Goal: Task Accomplishment & Management: Use online tool/utility

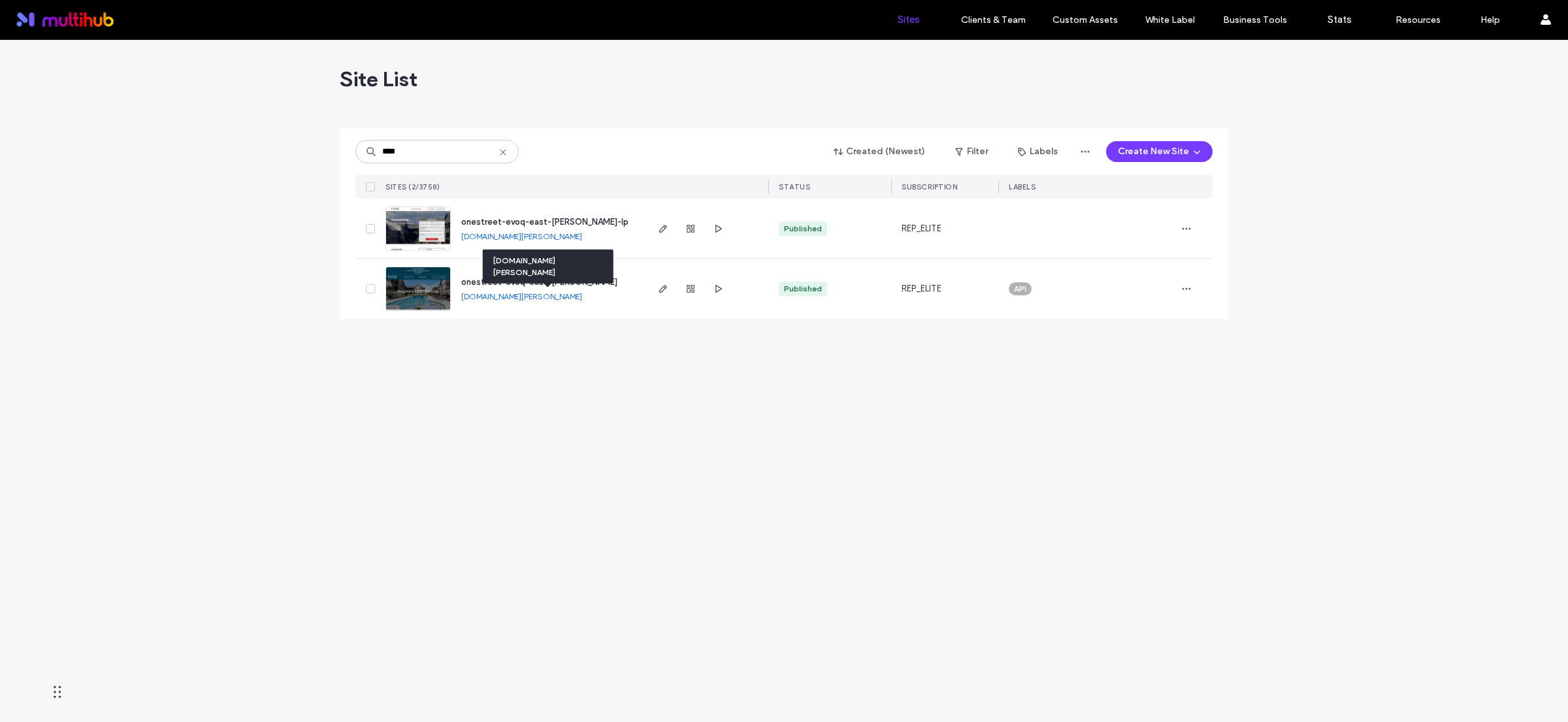
type input "****"
click at [582, 296] on link "onestreet-evoq-east-cobb.multiscreensite.com" at bounding box center [522, 296] width 121 height 10
click at [526, 279] on span "onestreet-evoq-east-cobb" at bounding box center [539, 282] width 156 height 10
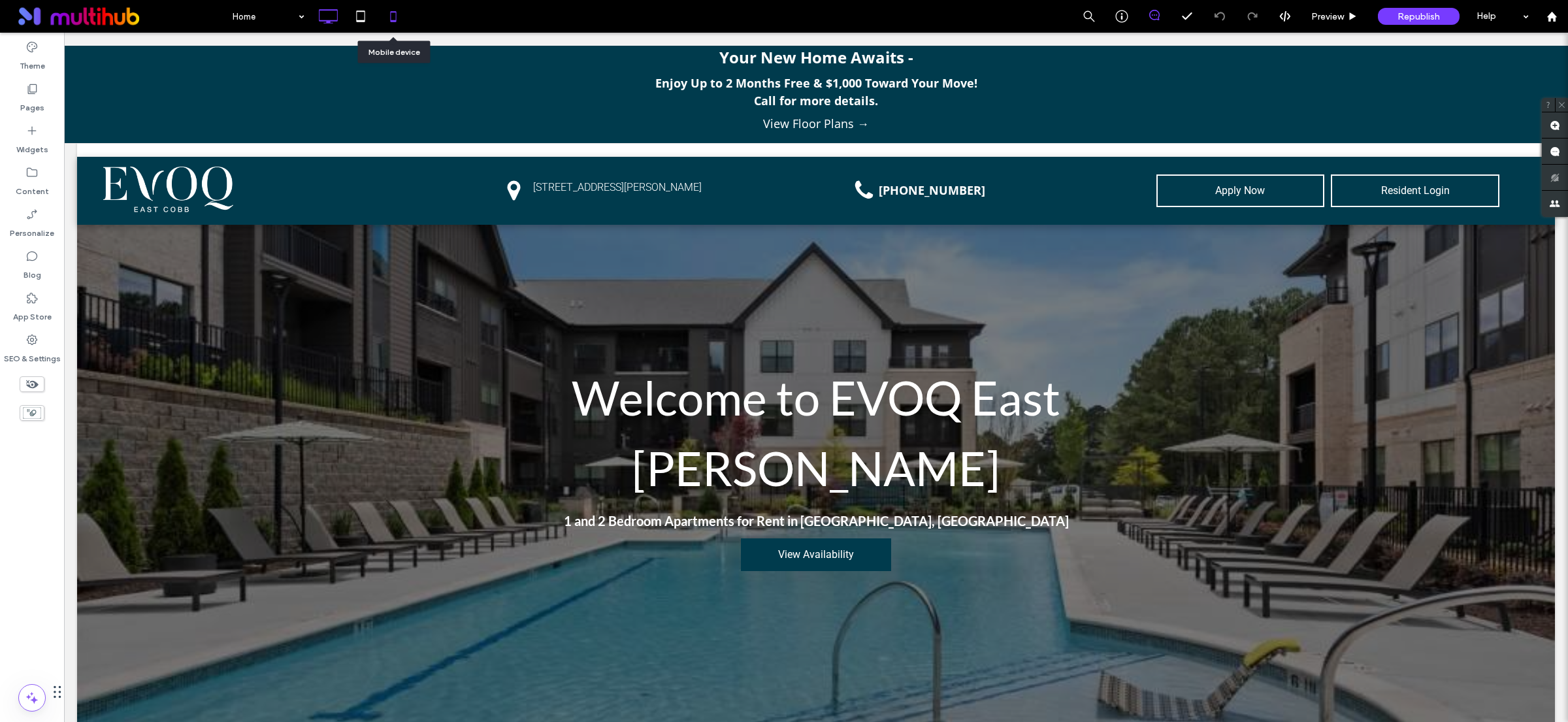
click at [394, 19] on icon at bounding box center [393, 16] width 26 height 26
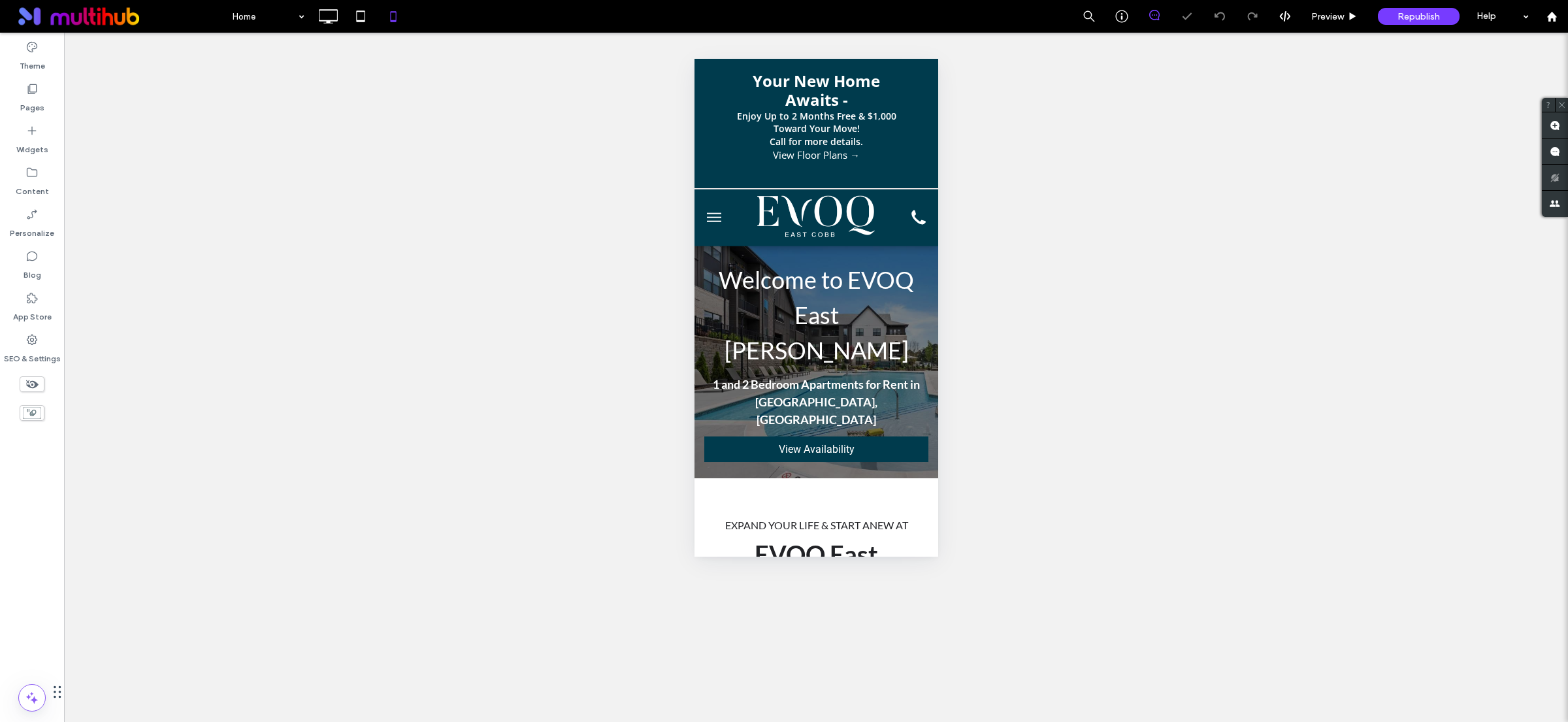
click at [713, 221] on span "menu" at bounding box center [714, 221] width 15 height 1
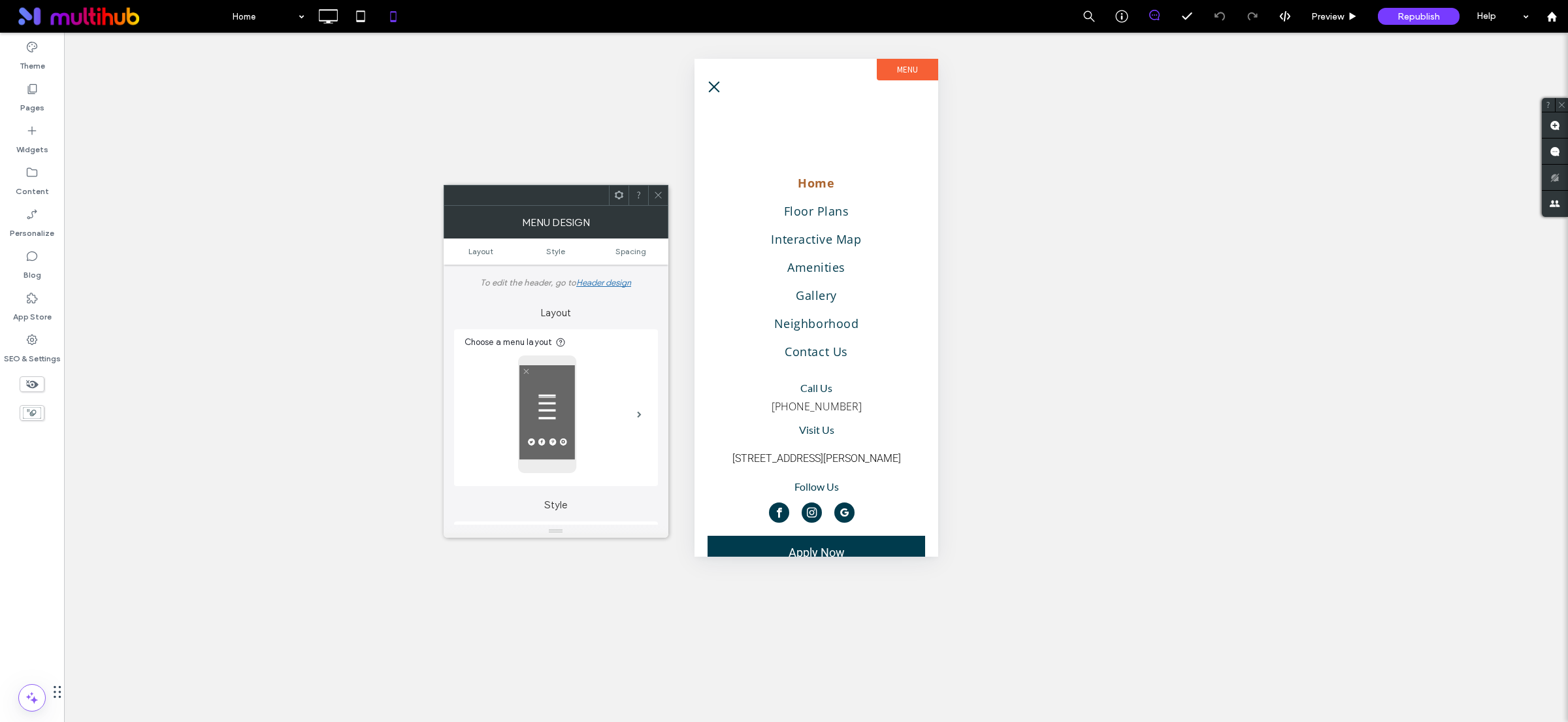
click at [718, 91] on span "menu" at bounding box center [714, 87] width 11 height 11
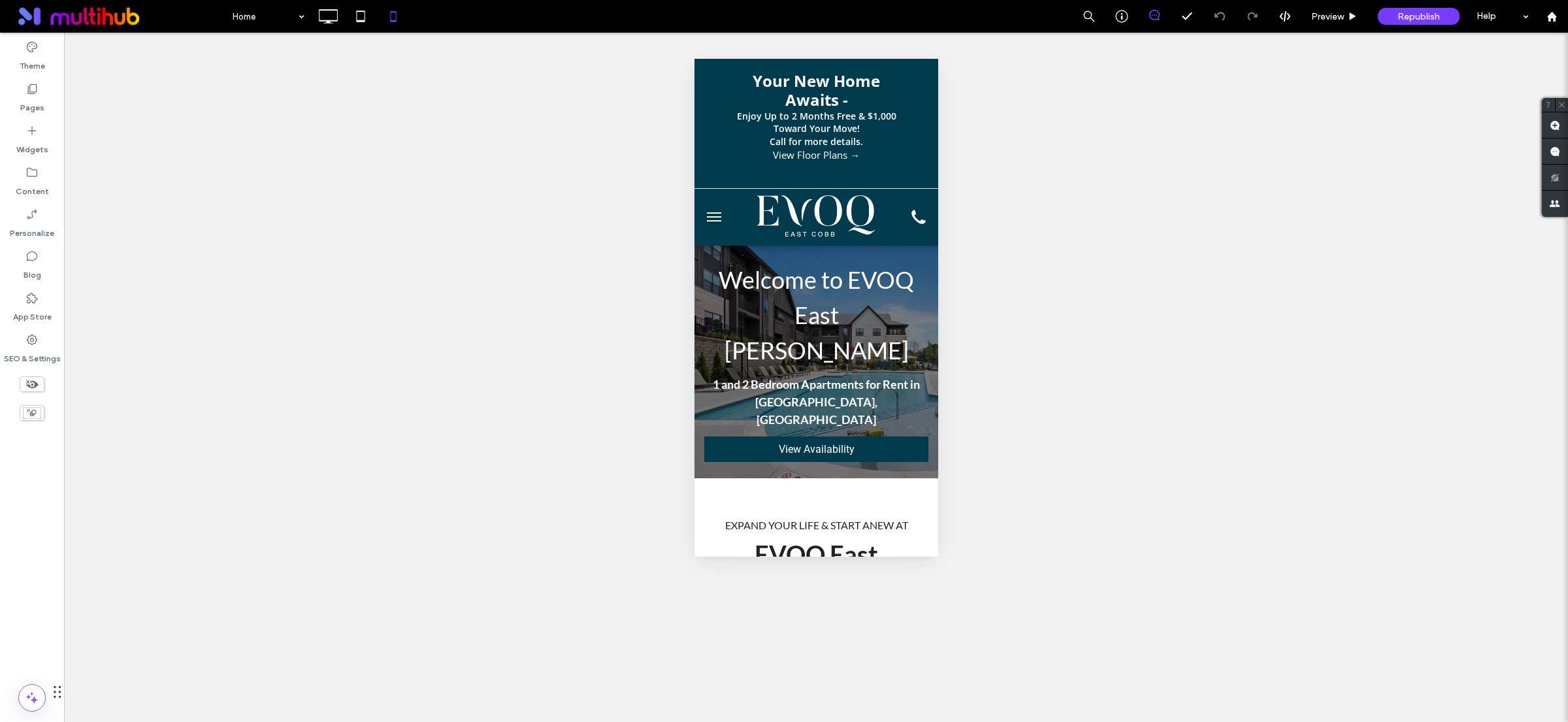
scroll to position [21, 0]
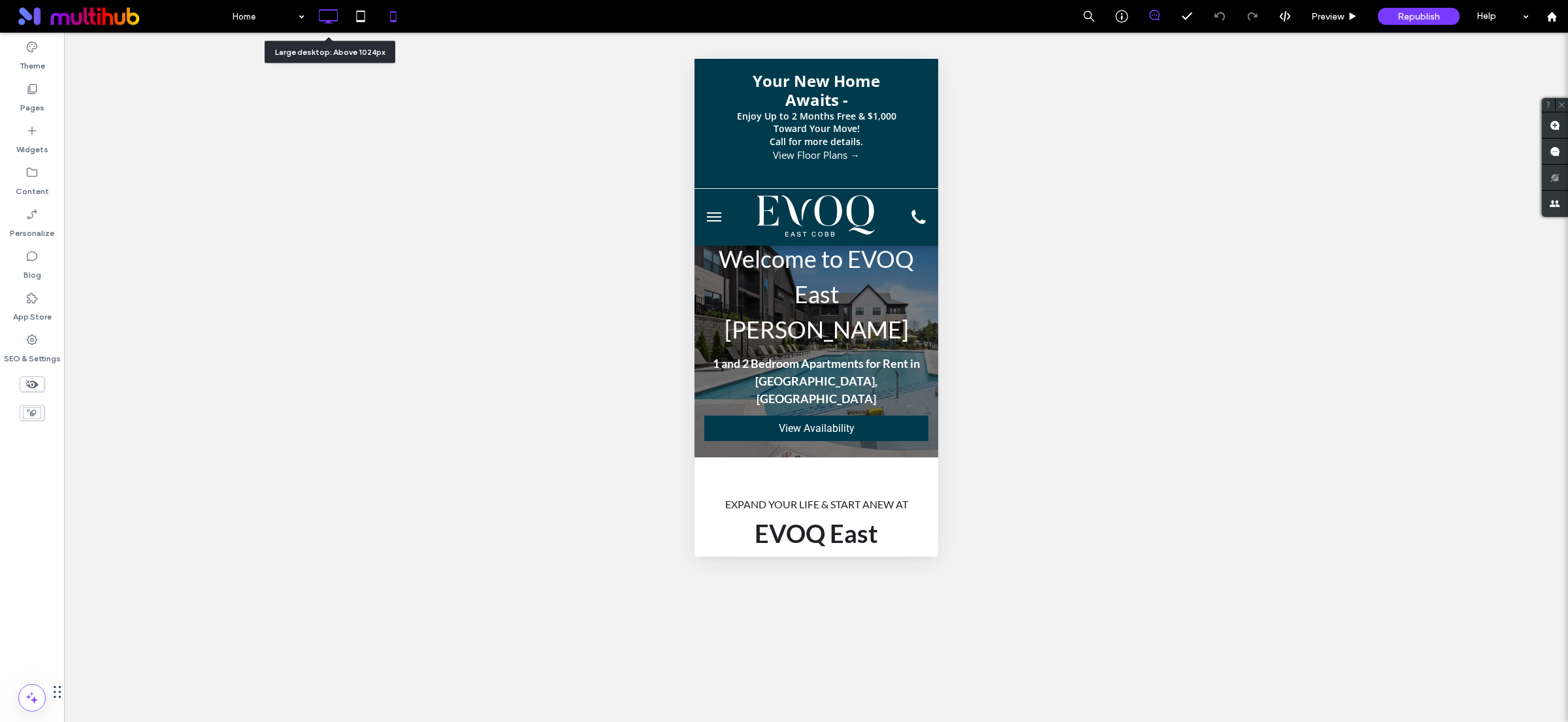
click at [333, 11] on use at bounding box center [328, 17] width 19 height 15
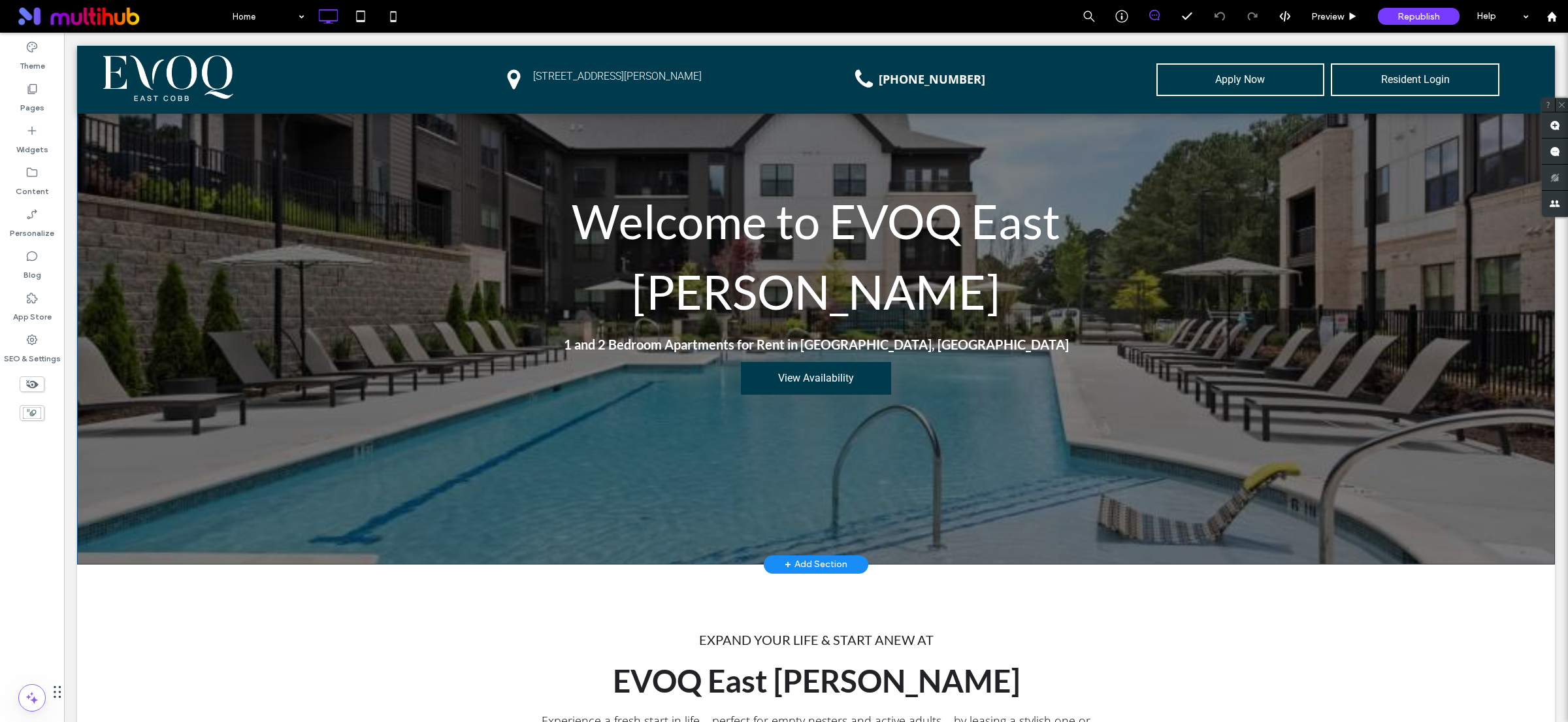
scroll to position [141, 0]
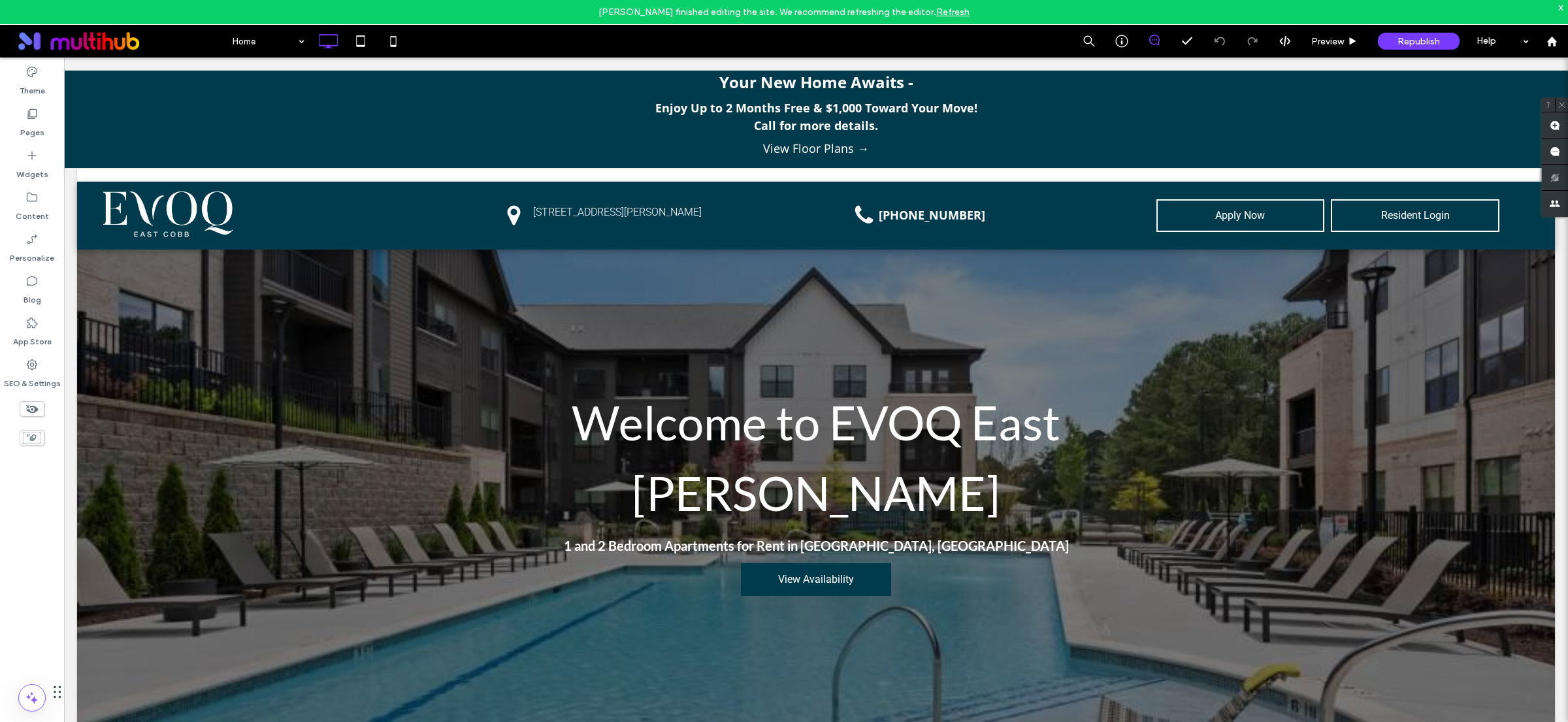
click at [945, 13] on link "Refresh" at bounding box center [953, 12] width 33 height 11
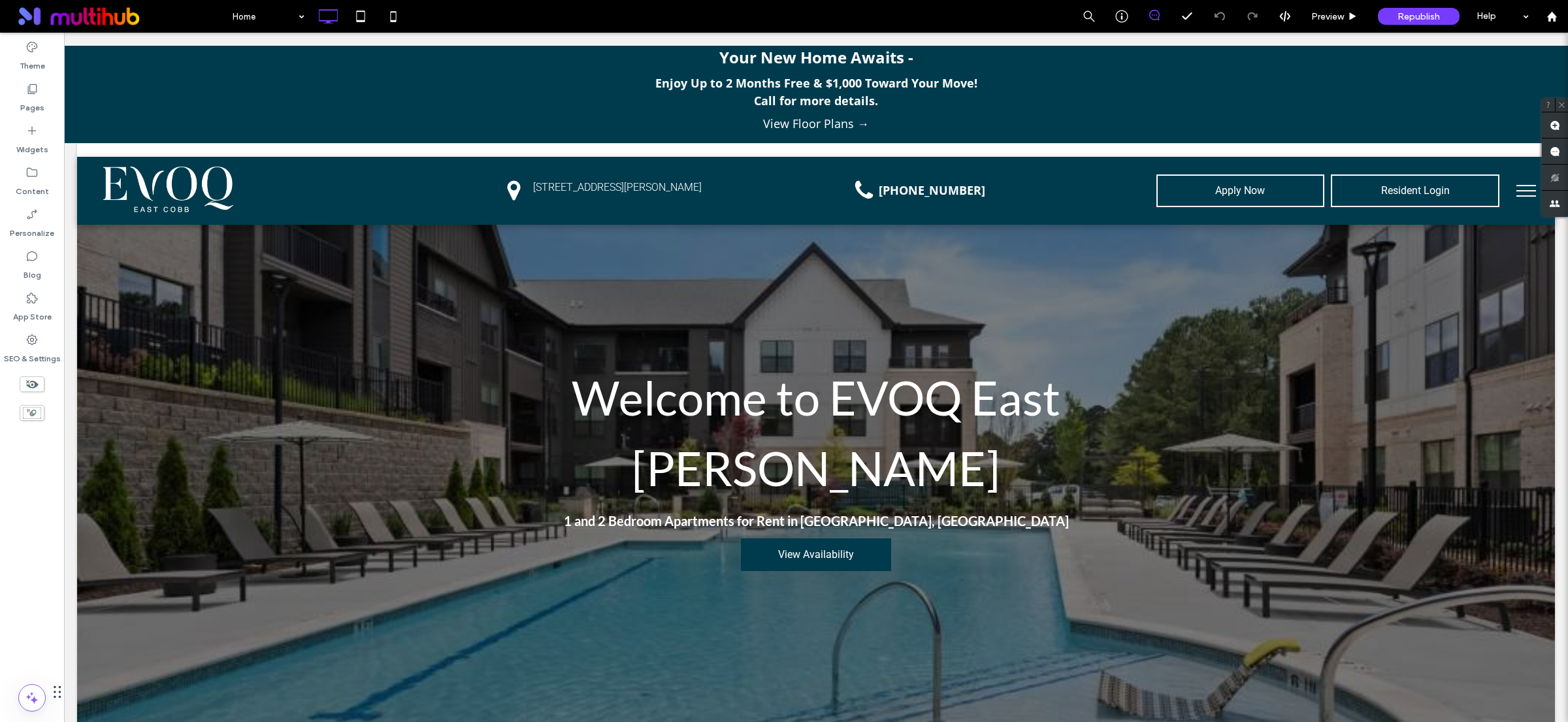
click at [163, 111] on div "Your New Home Awaits - Enjoy Up to 2 Months Free & $1,000 Toward Your Move! Cal…" at bounding box center [816, 88] width 1504 height 111
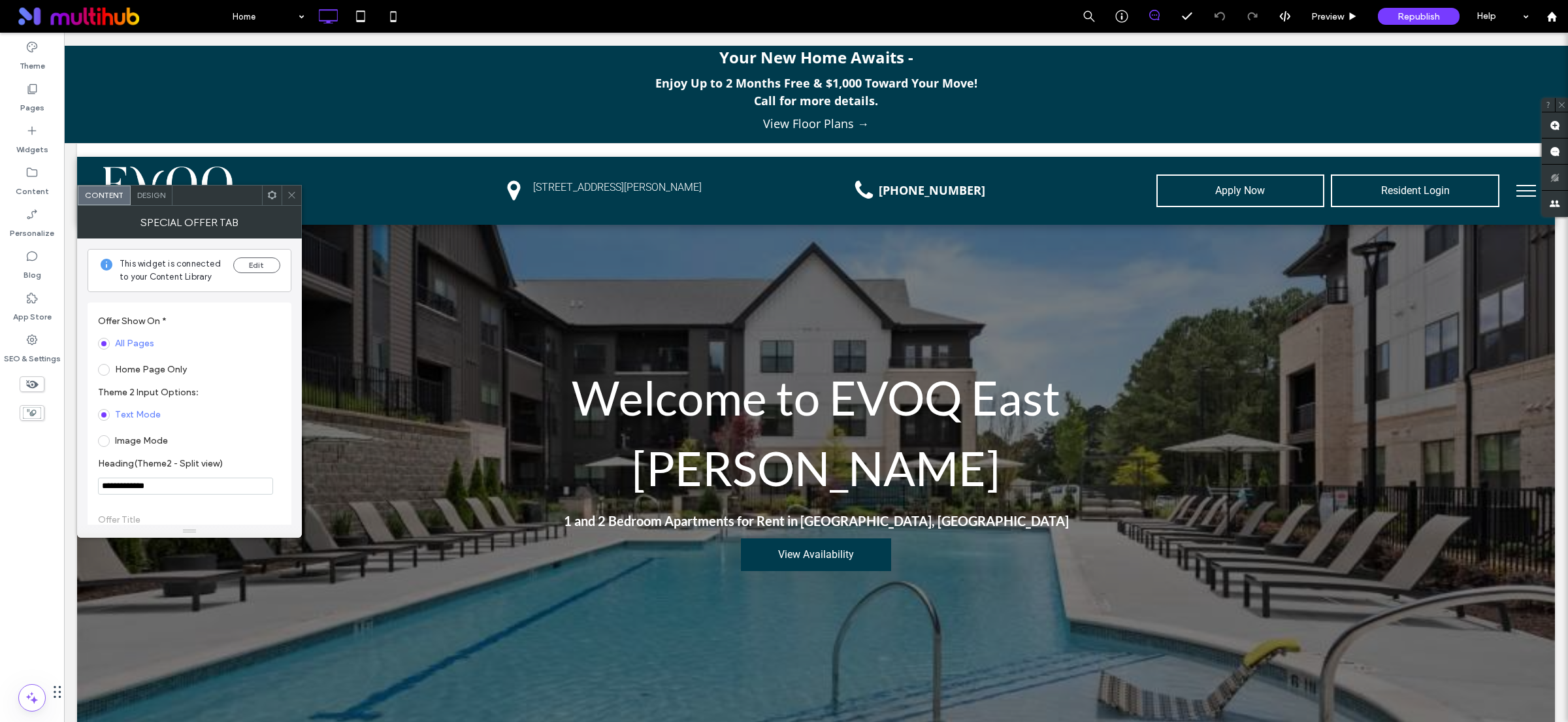
click at [288, 191] on icon at bounding box center [292, 195] width 10 height 10
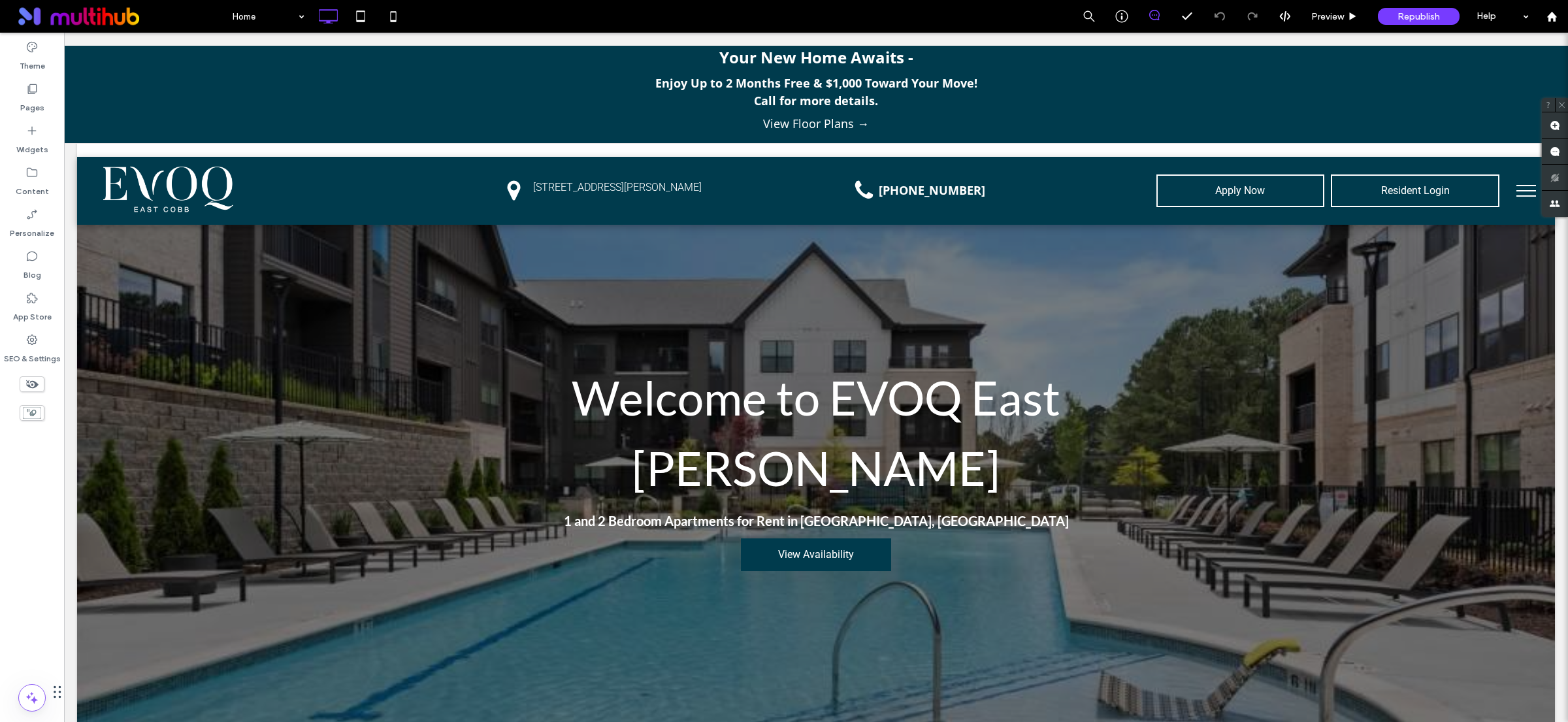
click at [1523, 186] on button "menu" at bounding box center [1525, 191] width 34 height 34
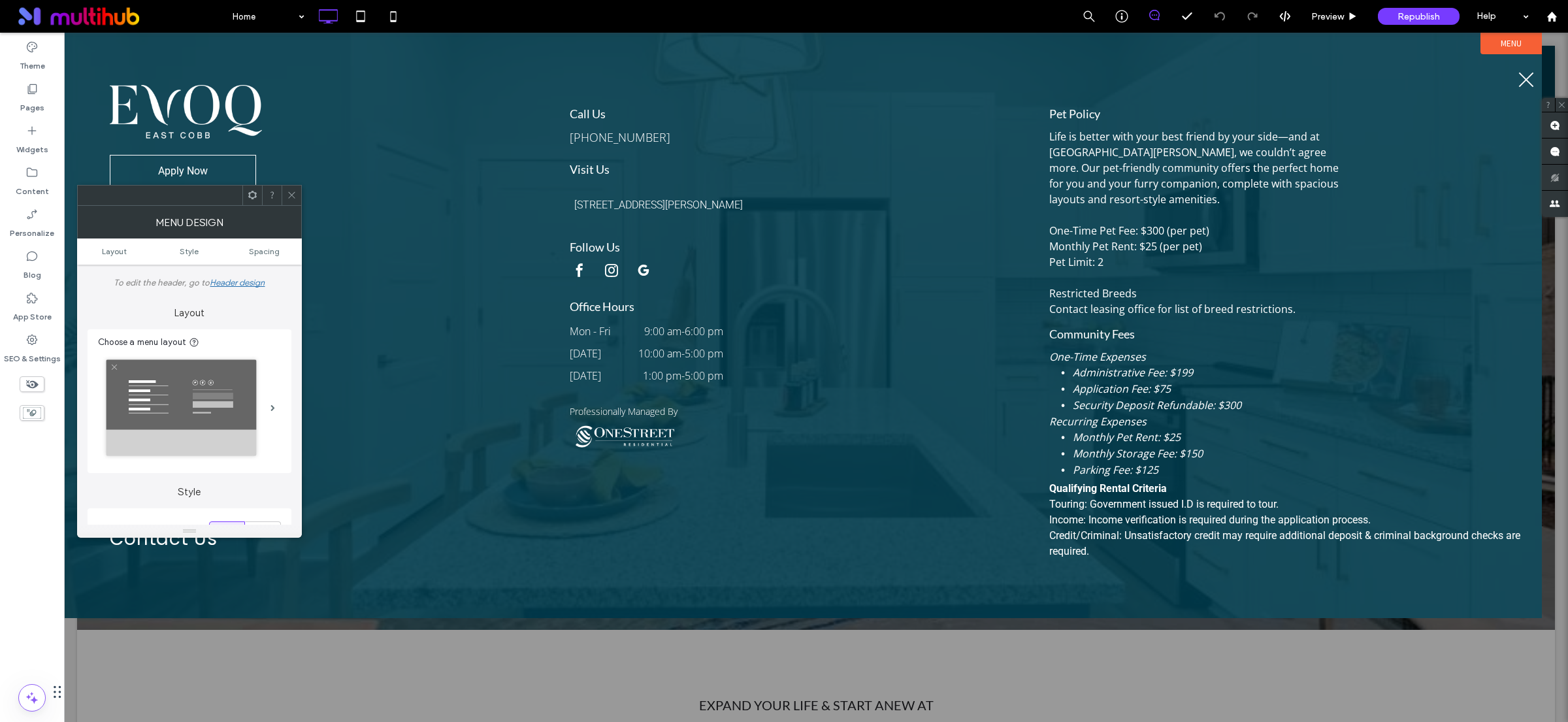
click at [294, 195] on icon at bounding box center [292, 195] width 10 height 10
